Goal: Information Seeking & Learning: Learn about a topic

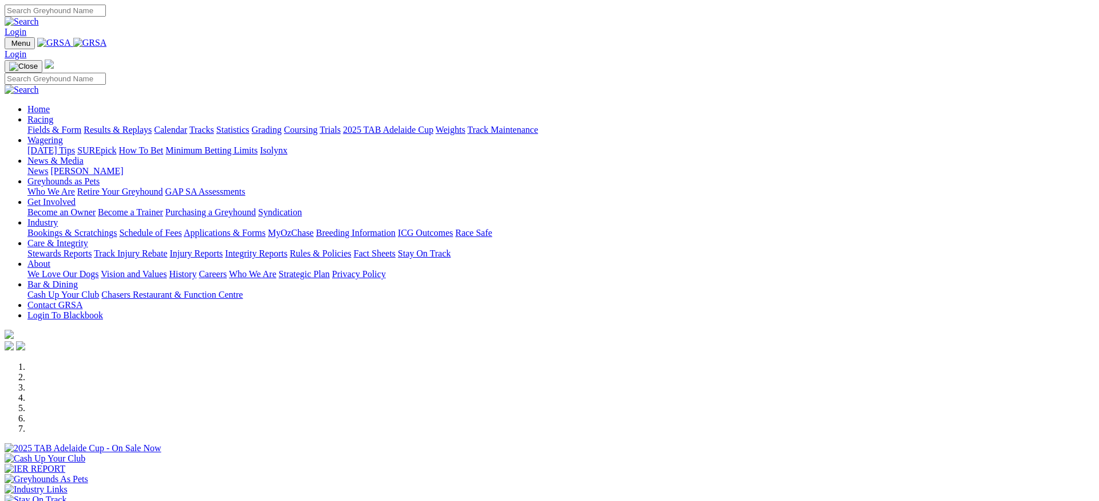
click at [53, 114] on link "Racing" at bounding box center [40, 119] width 26 height 10
click at [187, 125] on link "Calendar" at bounding box center [170, 130] width 33 height 10
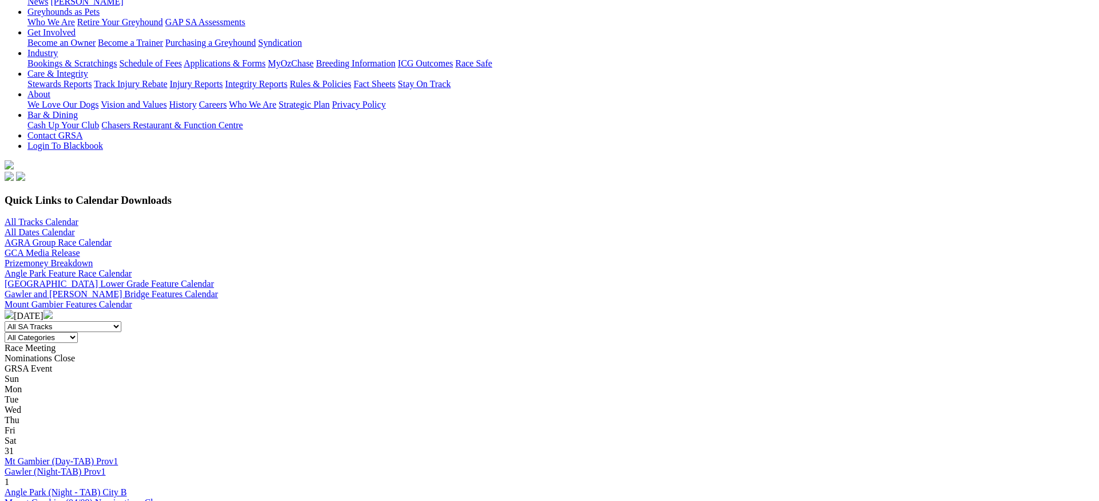
scroll to position [196, 0]
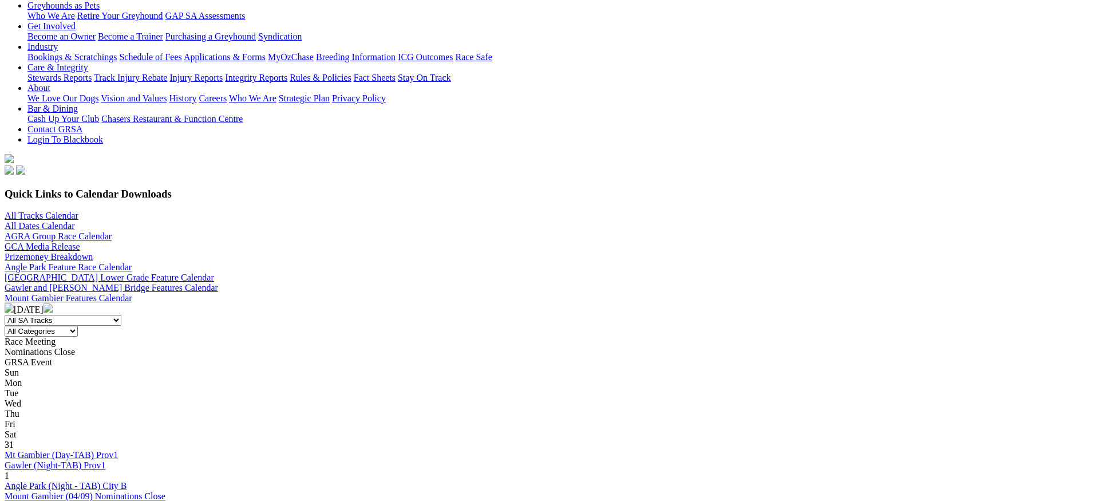
click at [53, 303] on img at bounding box center [47, 307] width 9 height 9
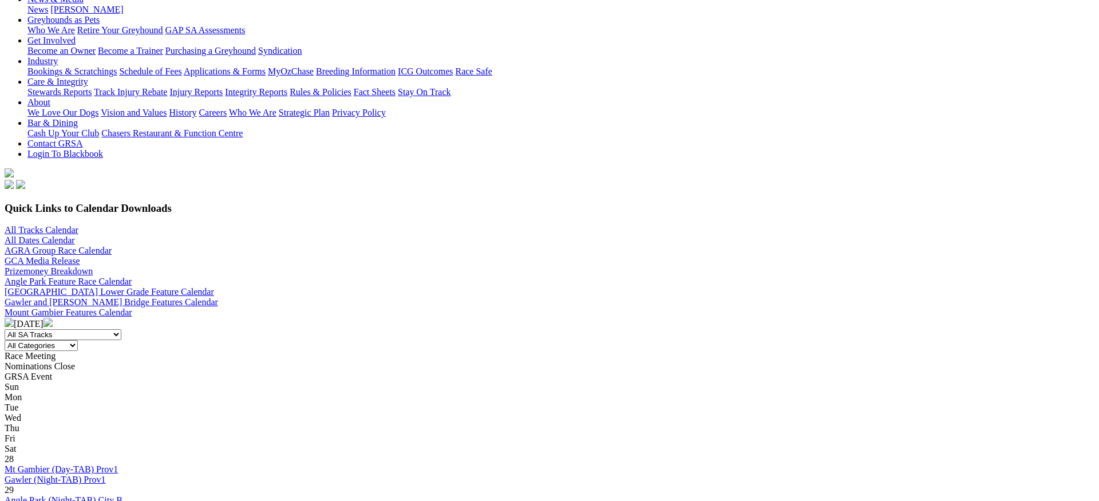
scroll to position [213, 0]
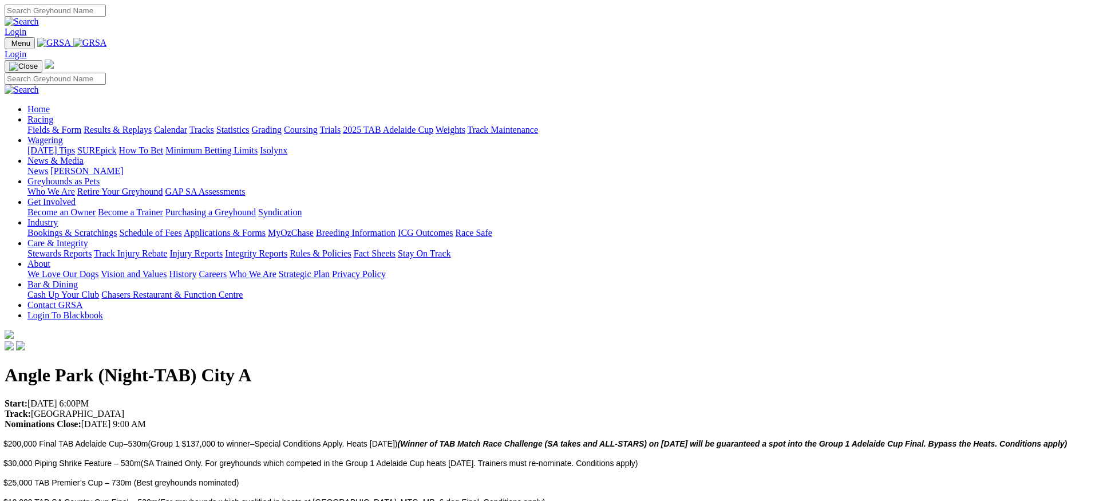
click at [78, 279] on link "Bar & Dining" at bounding box center [52, 284] width 50 height 10
click at [243, 290] on link "Chasers Restaurant & Function Centre" at bounding box center [171, 295] width 141 height 10
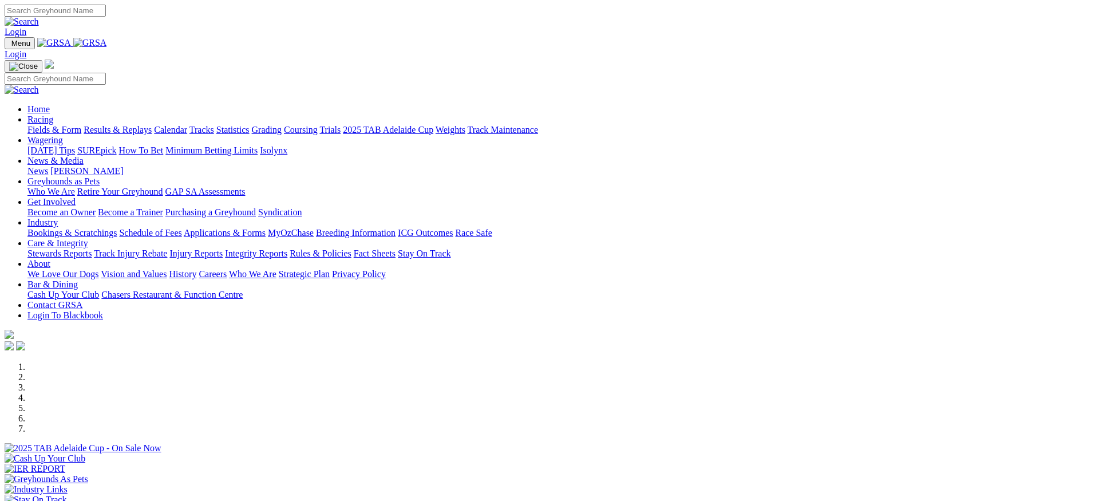
click at [587, 453] on div at bounding box center [549, 453] width 1089 height 0
